Goal: Use online tool/utility

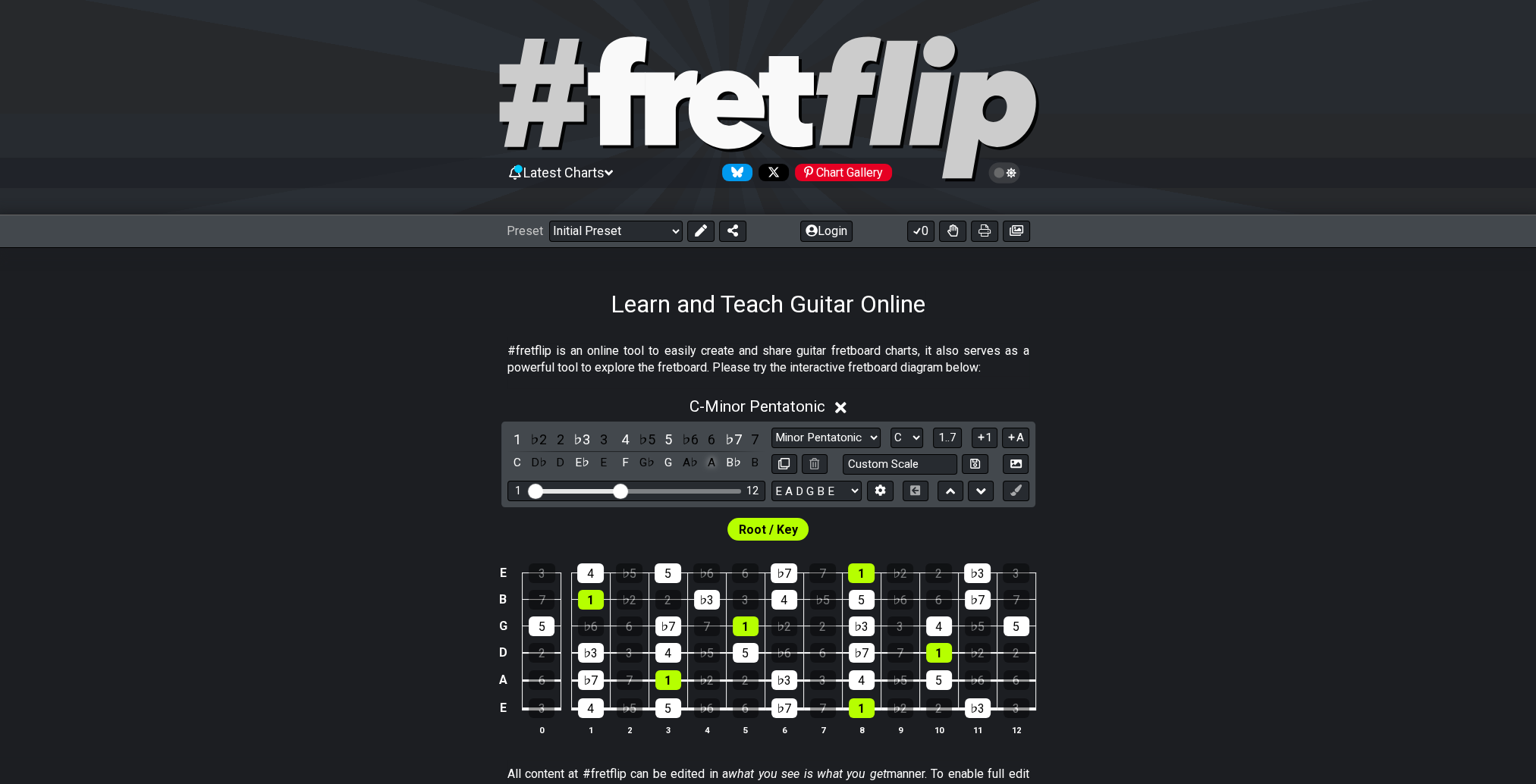
click at [708, 460] on div "A" at bounding box center [711, 463] width 20 height 20
drag, startPoint x: 617, startPoint y: 488, endPoint x: 646, endPoint y: 492, distance: 29.3
click at [646, 490] on input "Visible fret range" at bounding box center [636, 490] width 215 height 0
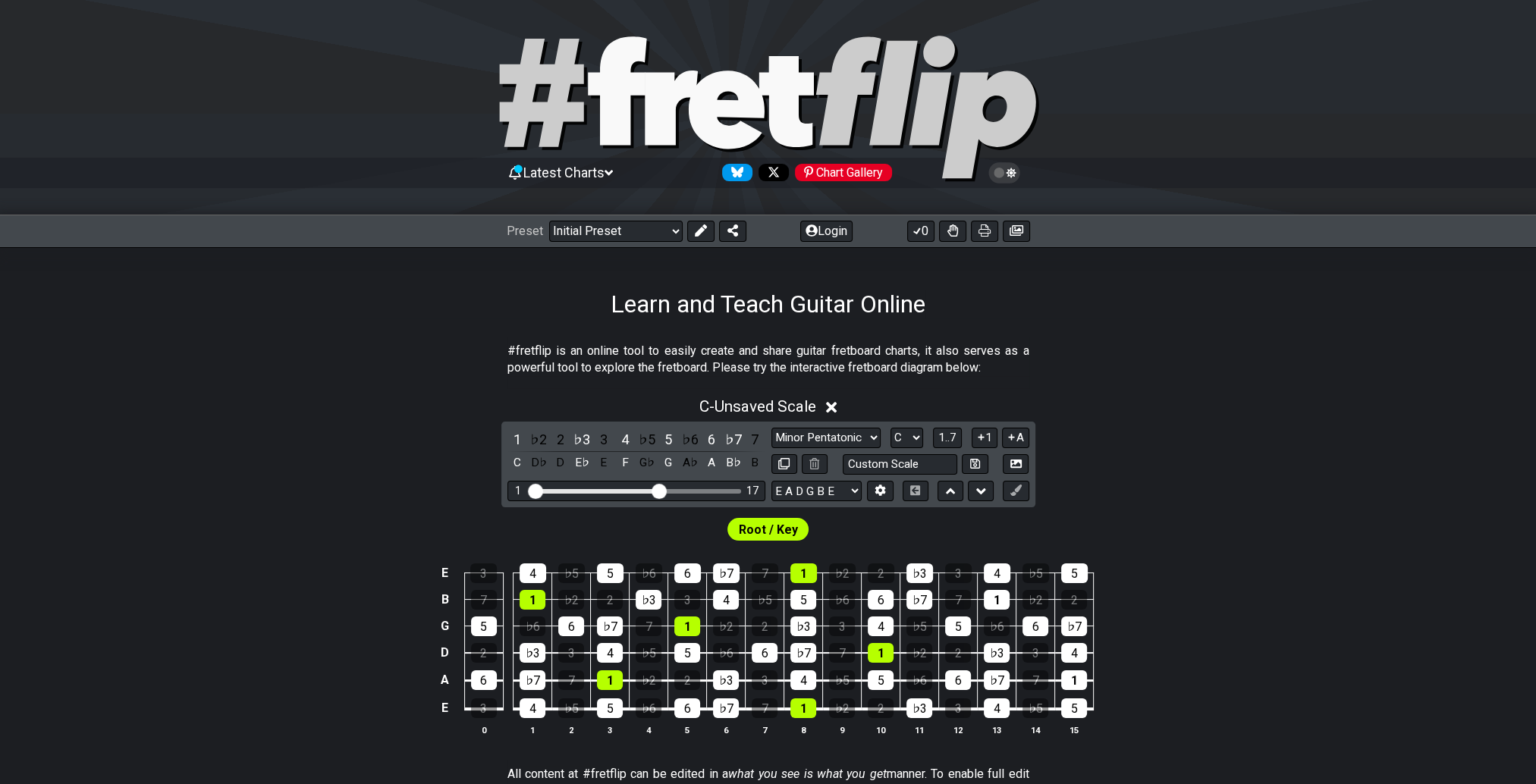
drag, startPoint x: 646, startPoint y: 492, endPoint x: 659, endPoint y: 492, distance: 13.0
click at [659, 490] on input "Visible fret range" at bounding box center [636, 490] width 215 height 0
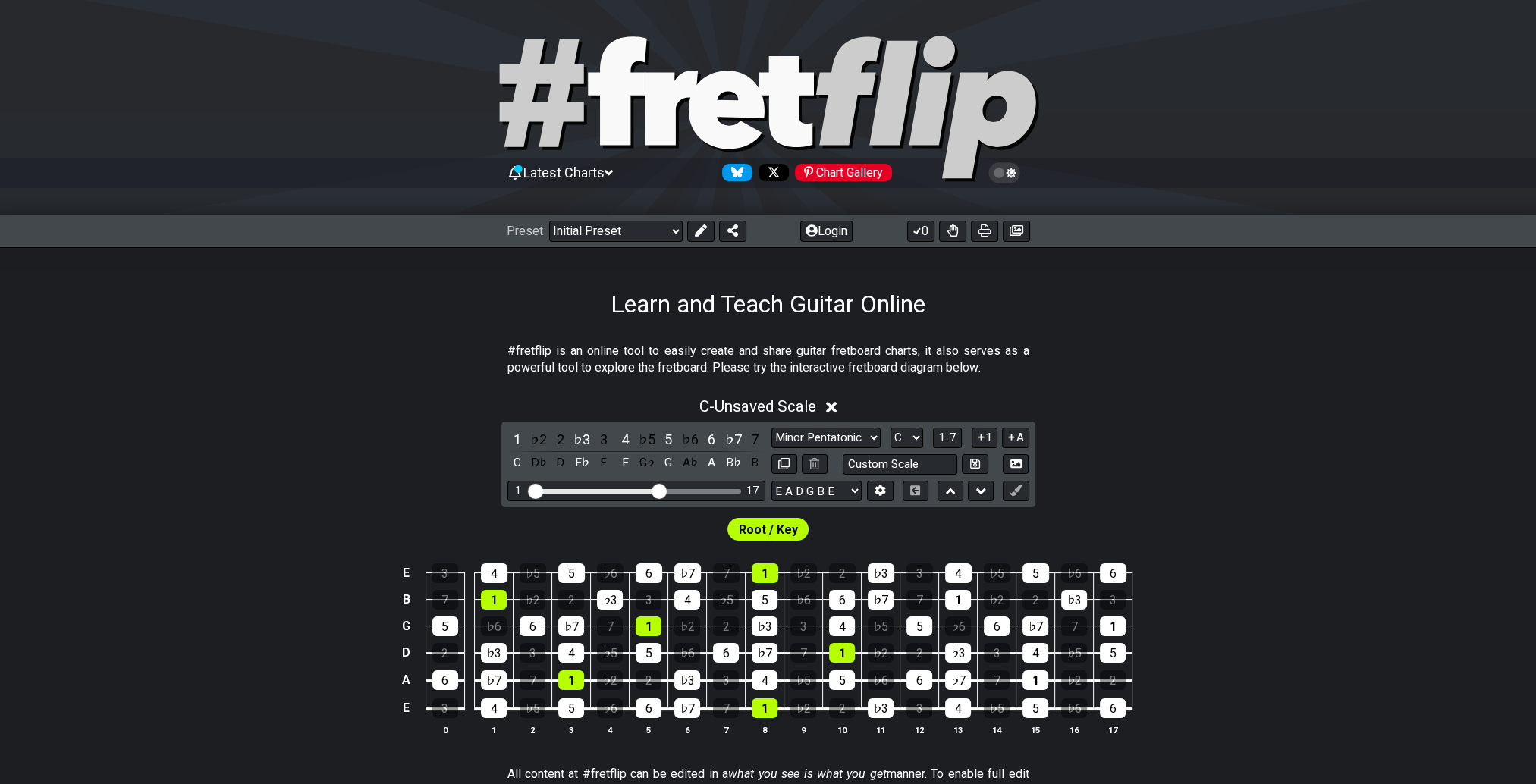
click at [633, 532] on div "Root / Key" at bounding box center [768, 525] width 1536 height 36
click at [644, 438] on div "♭5" at bounding box center [647, 439] width 20 height 20
click at [558, 439] on div "2" at bounding box center [560, 439] width 20 height 20
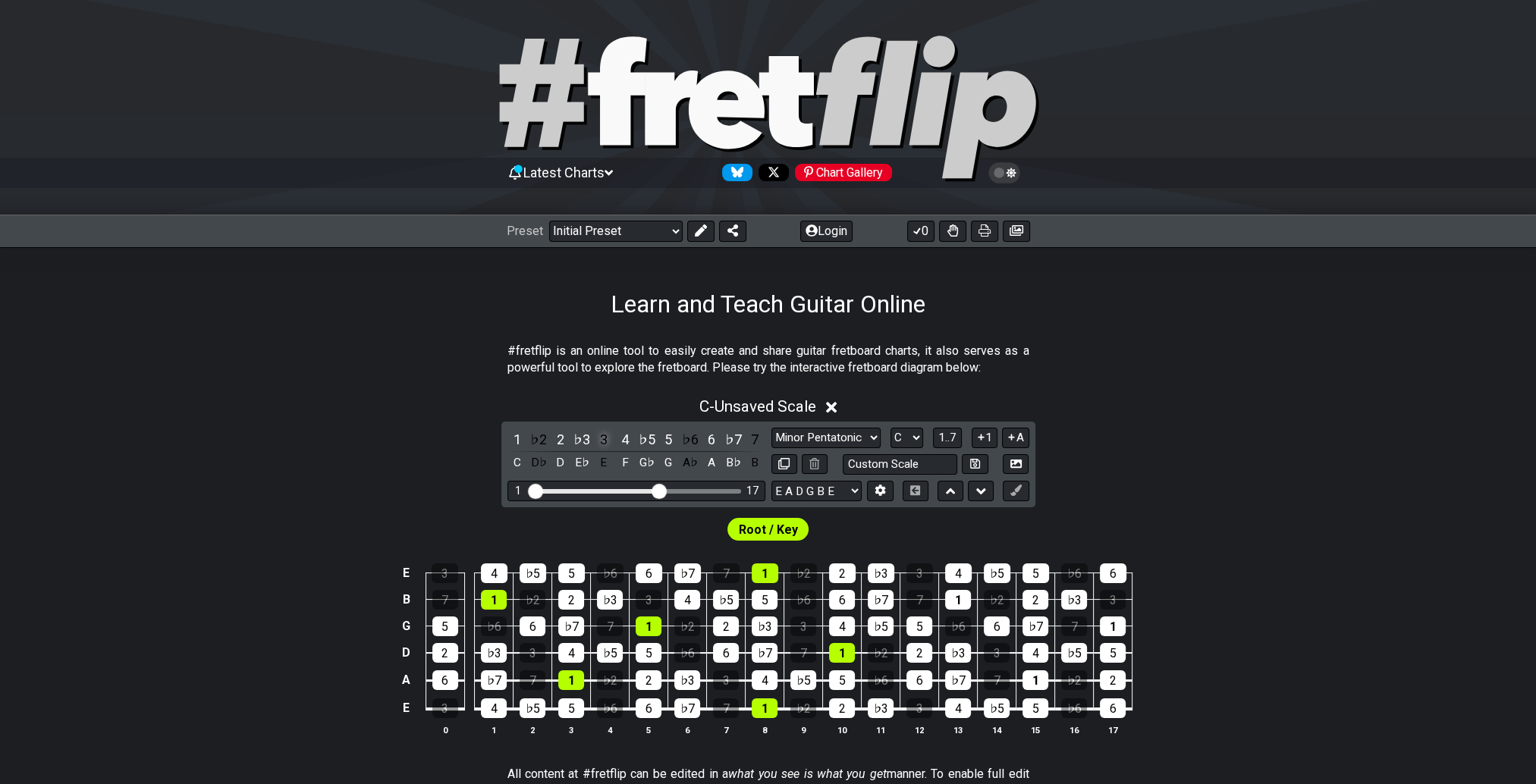
click at [601, 441] on div "3" at bounding box center [603, 439] width 20 height 20
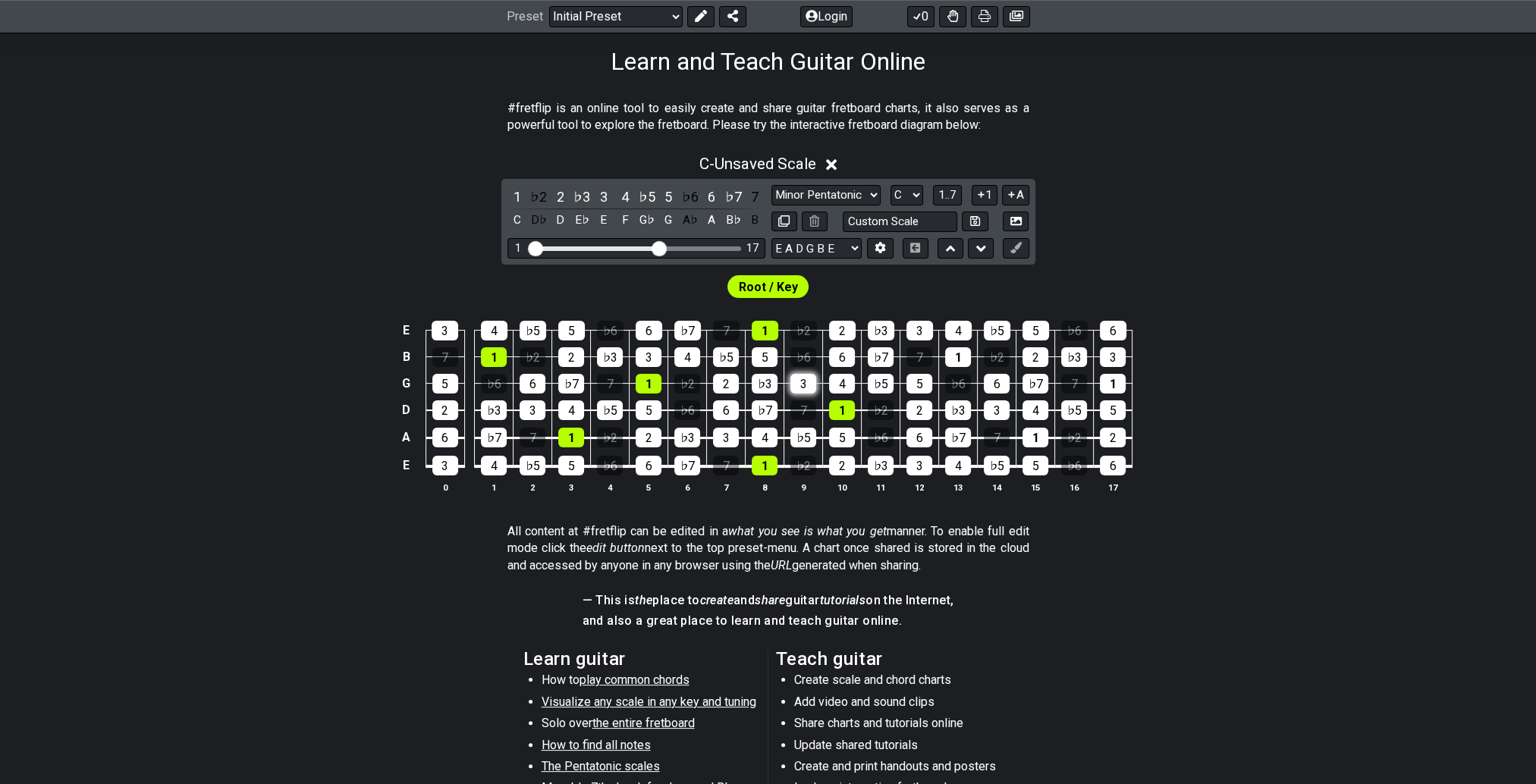
scroll to position [227, 0]
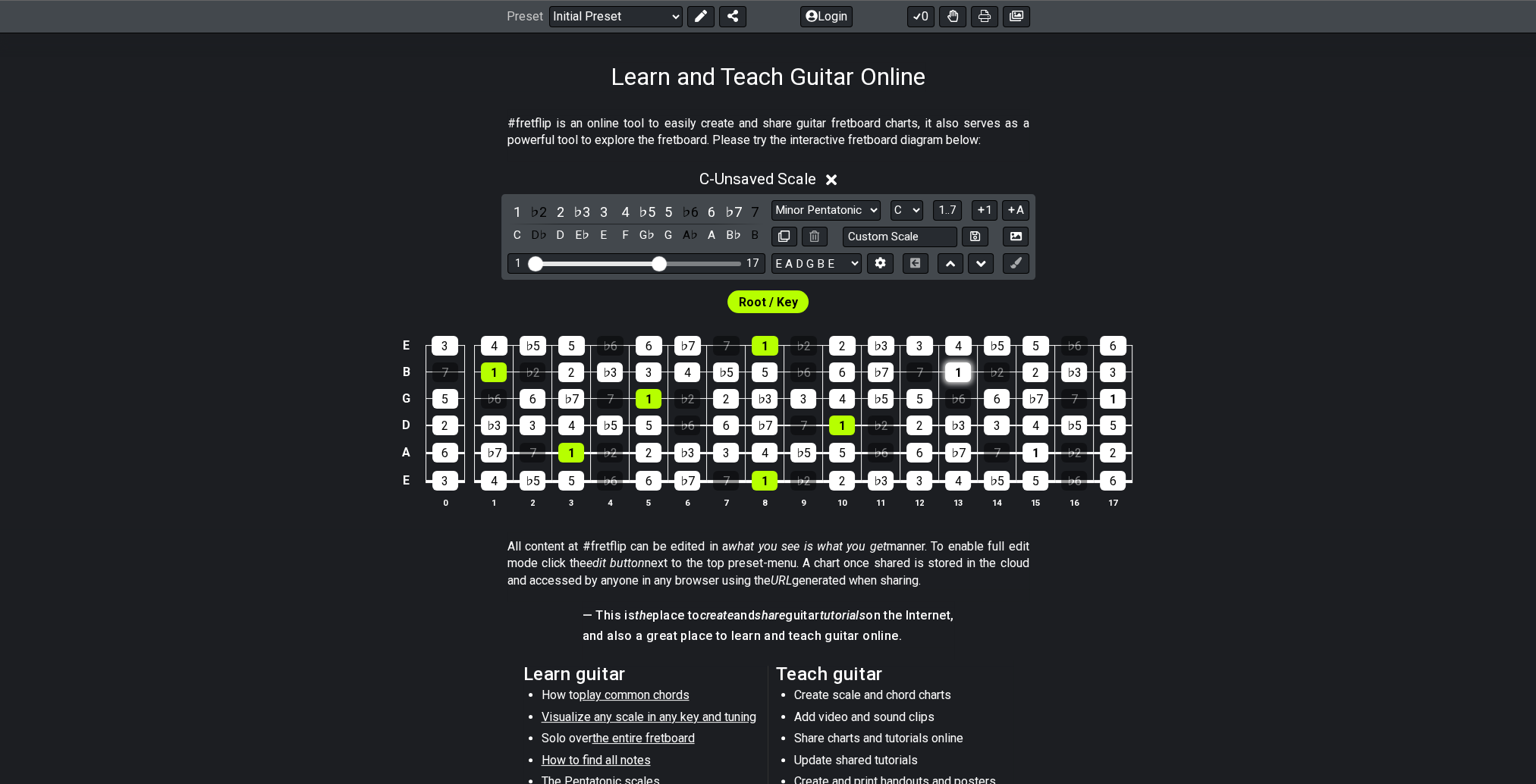
click at [956, 373] on div "1" at bounding box center [958, 372] width 26 height 20
click at [958, 373] on div "1" at bounding box center [958, 372] width 26 height 20
